Goal: Check status: Check status

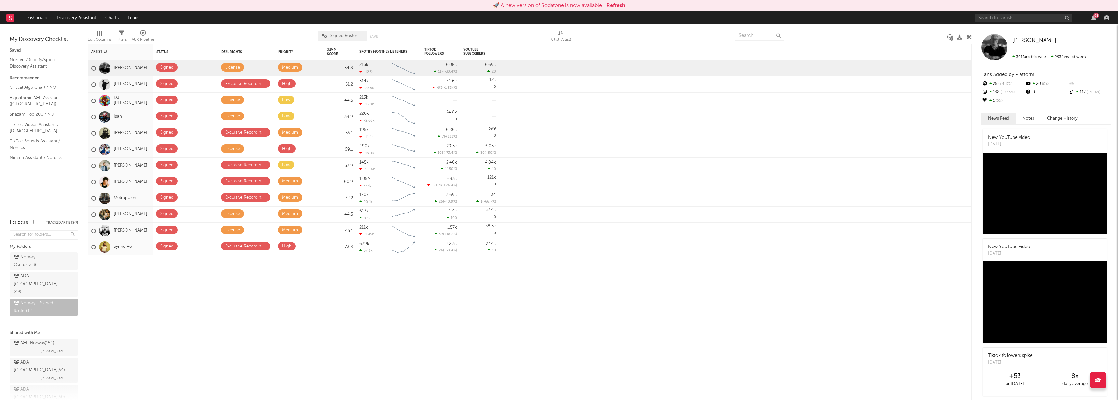
click at [616, 8] on button "Refresh" at bounding box center [615, 6] width 19 height 8
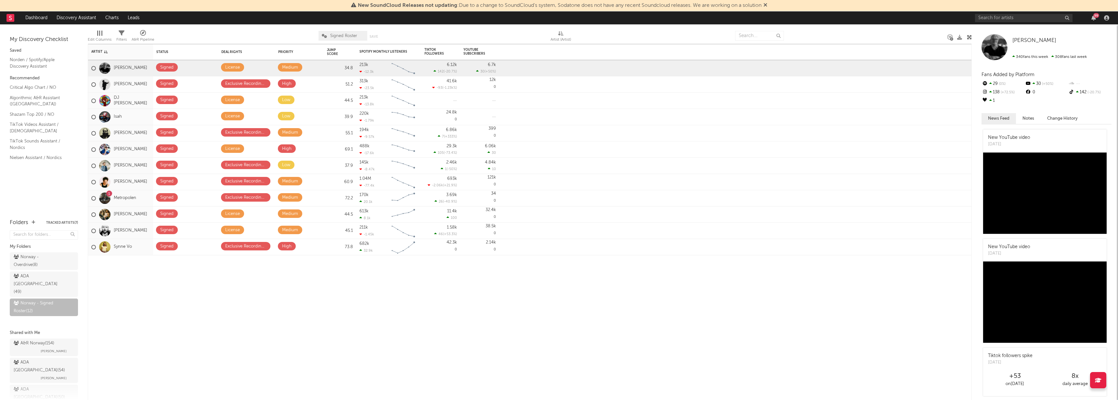
click at [767, 5] on icon at bounding box center [765, 4] width 4 height 5
